Goal: Transaction & Acquisition: Purchase product/service

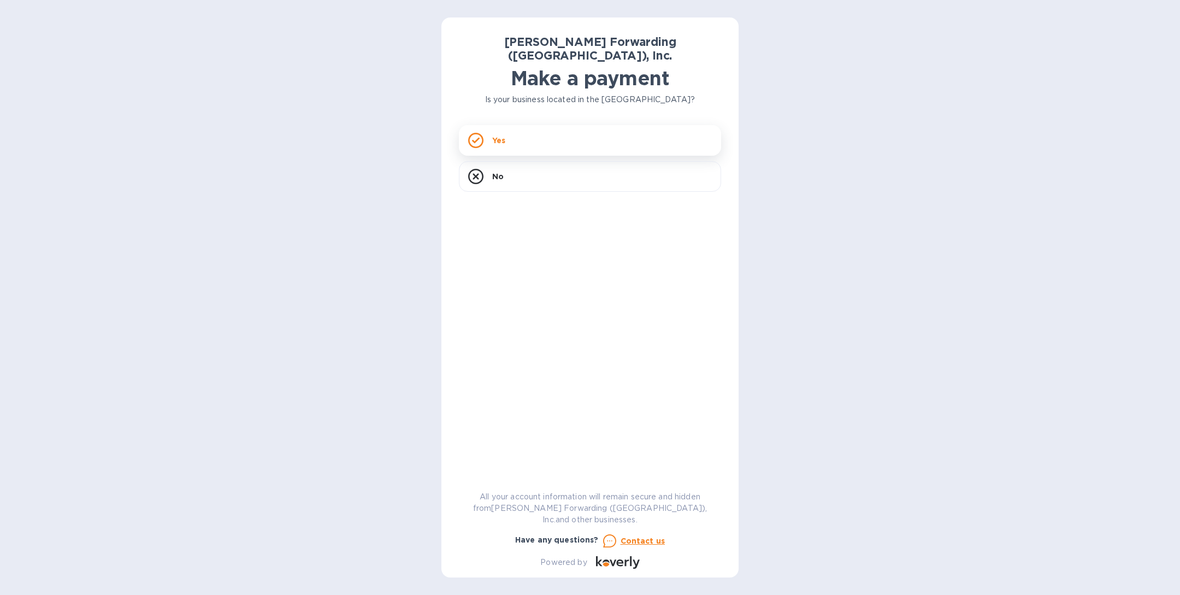
click at [594, 134] on div "Yes" at bounding box center [590, 140] width 262 height 31
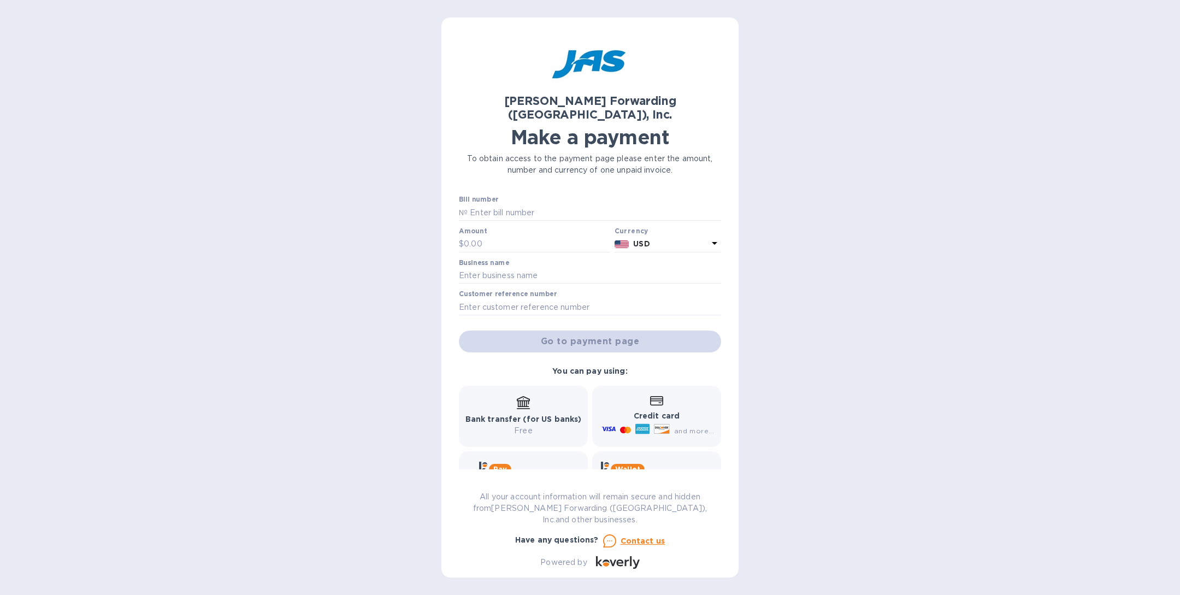
scroll to position [24, 0]
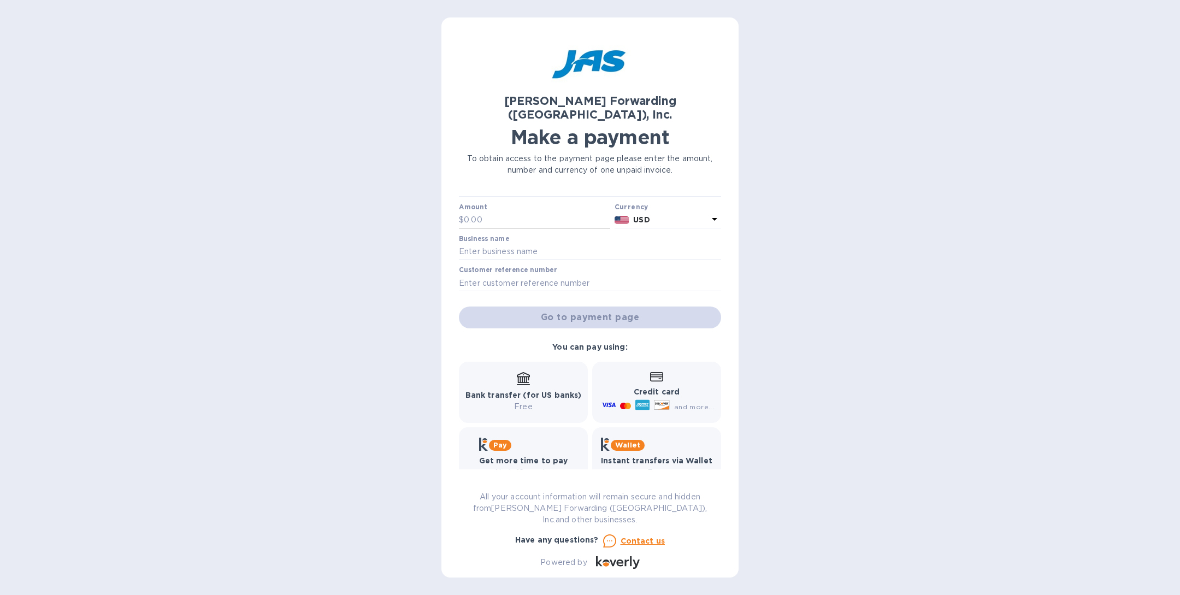
click at [527, 212] on input "text" at bounding box center [537, 220] width 146 height 16
type input "1,021"
click at [511, 235] on div "Business name" at bounding box center [590, 247] width 262 height 25
click at [509, 244] on input "text" at bounding box center [590, 252] width 262 height 16
type input "test"
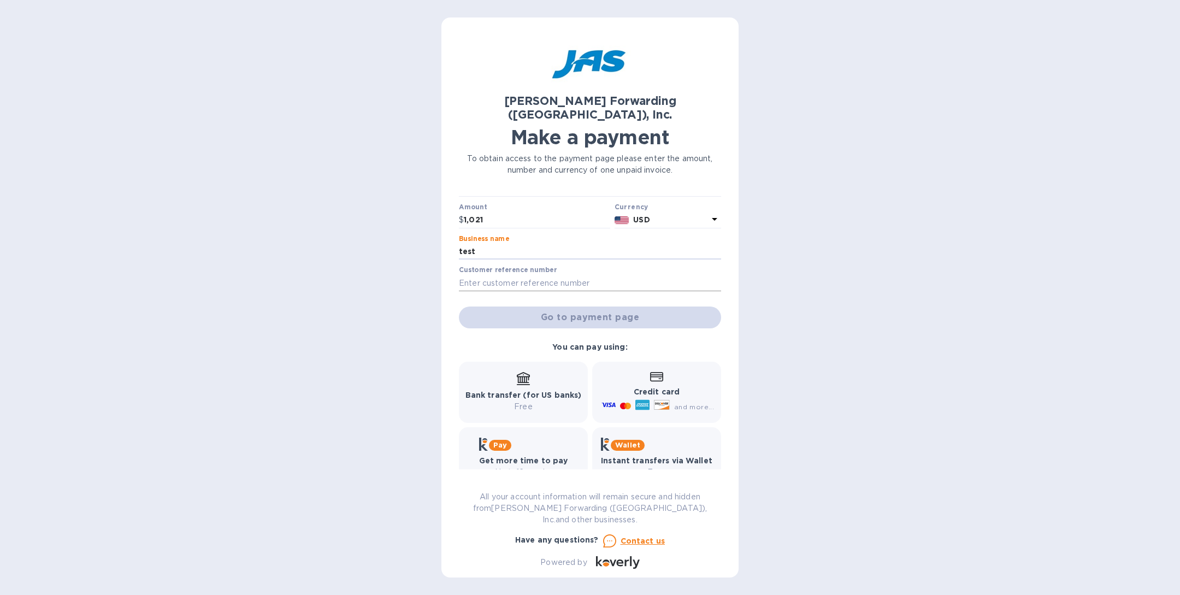
click at [533, 275] on input "text" at bounding box center [590, 283] width 262 height 16
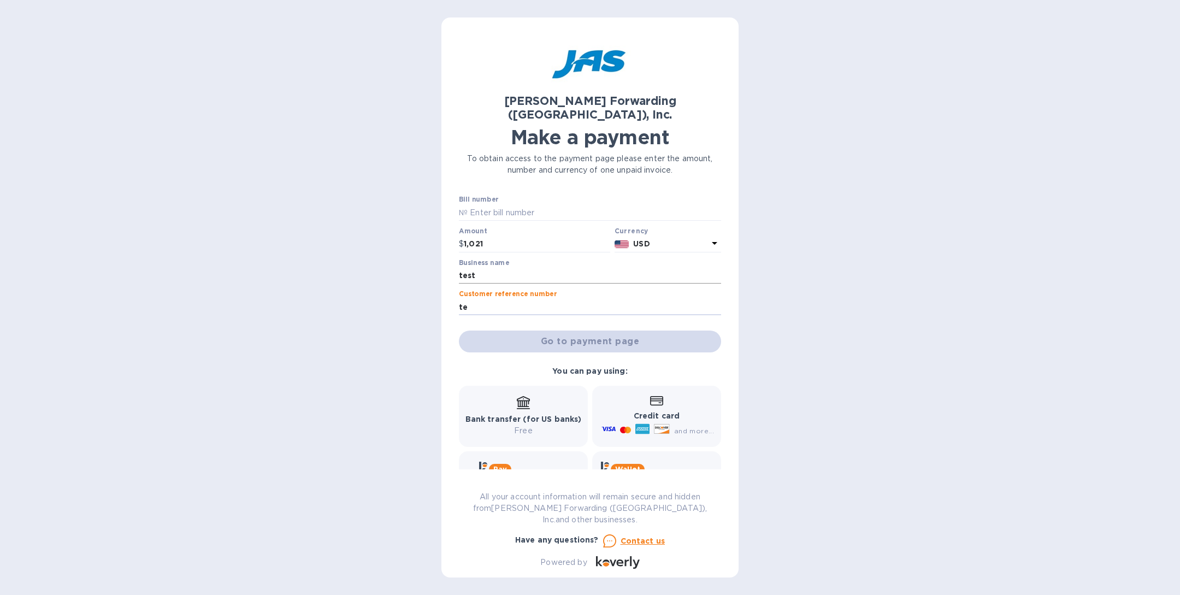
type input "t"
click at [491, 204] on input "text" at bounding box center [594, 212] width 253 height 16
type input "145666"
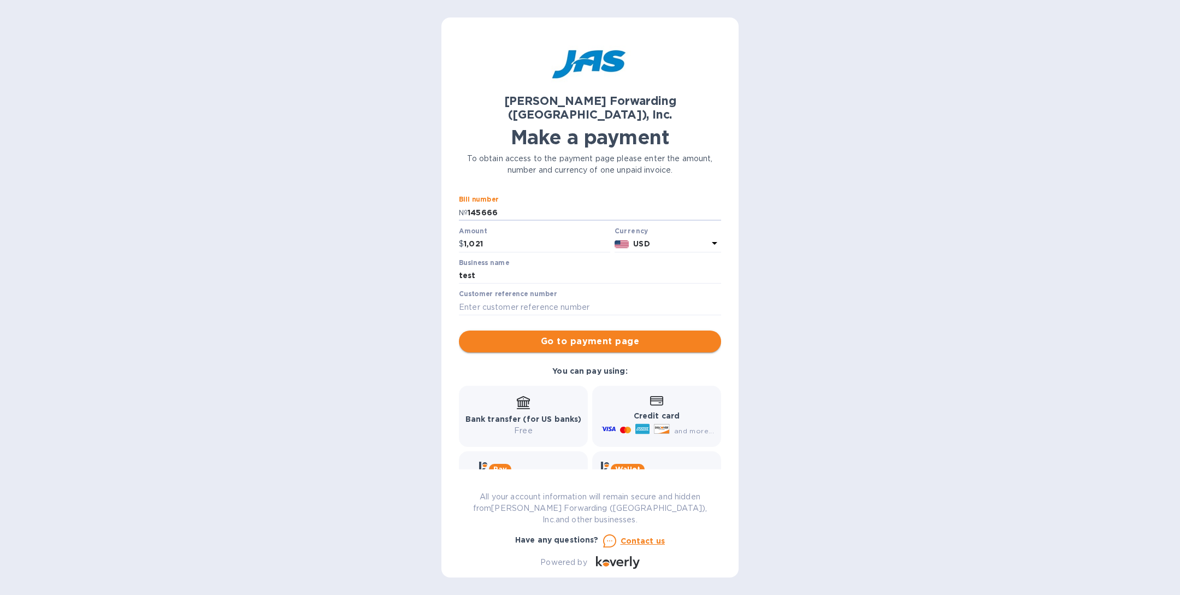
click at [591, 335] on span "Go to payment page" at bounding box center [590, 341] width 245 height 13
